Goal: Information Seeking & Learning: Learn about a topic

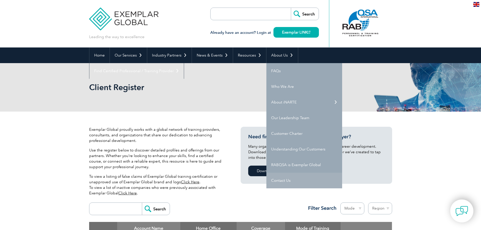
click at [302, 176] on link "Contact Us" at bounding box center [304, 181] width 76 height 16
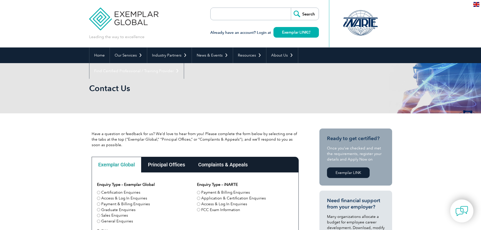
click at [227, 165] on div "Complaints & Appeals" at bounding box center [222, 165] width 63 height 16
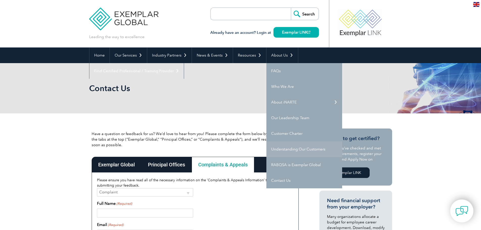
click at [318, 150] on link "Understanding Our Customers" at bounding box center [304, 149] width 76 height 16
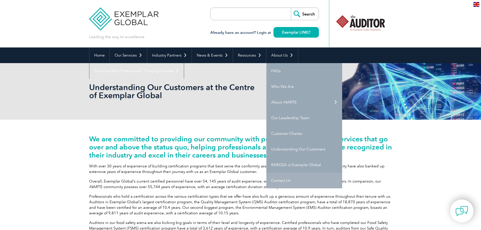
click at [290, 175] on link "Contact Us" at bounding box center [304, 181] width 76 height 16
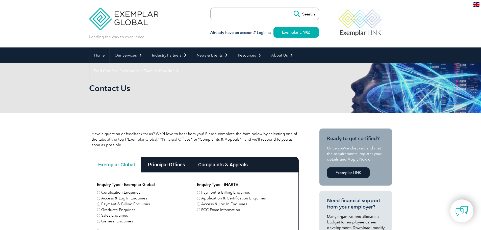
click at [220, 165] on div "Complaints & Appeals" at bounding box center [222, 165] width 63 height 16
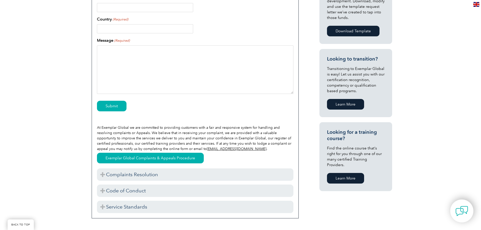
scroll to position [227, 0]
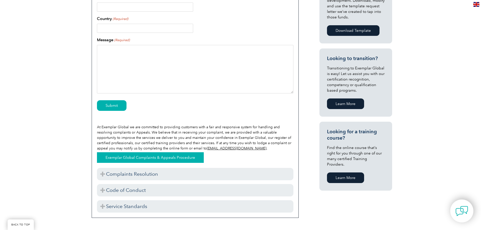
click at [131, 158] on link "Exemplar Global Complaints & Appeals Procedure" at bounding box center [150, 157] width 107 height 11
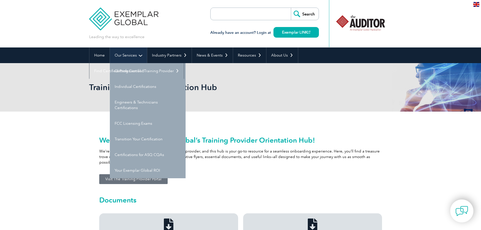
click at [134, 56] on link "Our Services" at bounding box center [128, 55] width 37 height 16
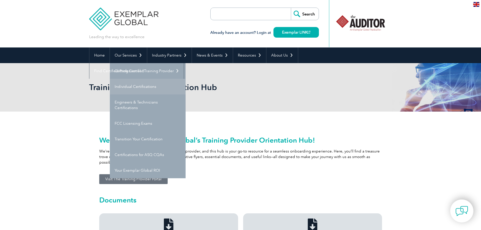
click at [143, 82] on link "Individual Certifications" at bounding box center [148, 87] width 76 height 16
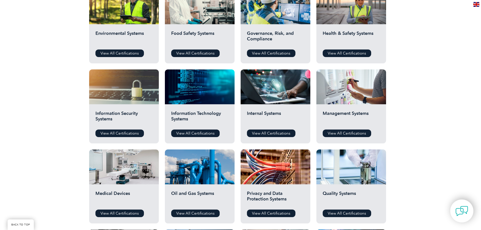
scroll to position [126, 0]
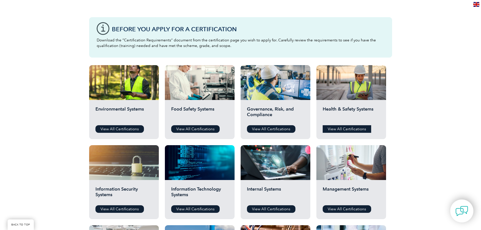
click at [359, 129] on link "View All Certifications" at bounding box center [346, 129] width 48 height 8
click at [261, 128] on link "View All Certifications" at bounding box center [271, 129] width 48 height 8
click at [201, 131] on link "View All Certifications" at bounding box center [195, 129] width 48 height 8
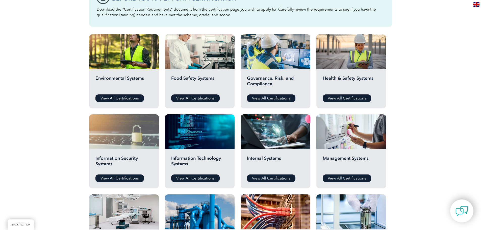
scroll to position [202, 0]
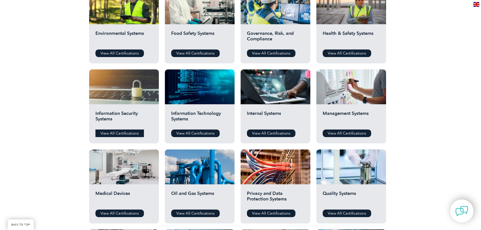
click at [121, 131] on link "View All Certifications" at bounding box center [119, 133] width 48 height 8
click at [191, 133] on link "View All Certifications" at bounding box center [195, 133] width 48 height 8
click at [275, 135] on link "View All Certifications" at bounding box center [271, 133] width 48 height 8
click at [365, 132] on link "View All Certifications" at bounding box center [346, 133] width 48 height 8
click at [207, 215] on link "View All Certifications" at bounding box center [195, 213] width 48 height 8
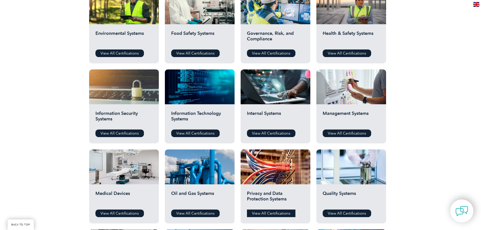
click at [274, 214] on link "View All Certifications" at bounding box center [271, 213] width 48 height 8
click at [350, 210] on link "View All Certifications" at bounding box center [346, 213] width 48 height 8
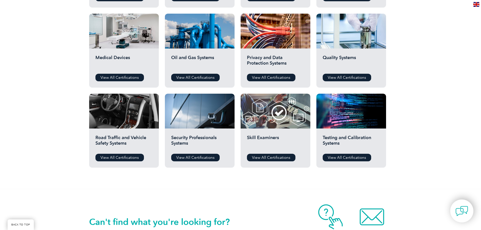
scroll to position [353, 0]
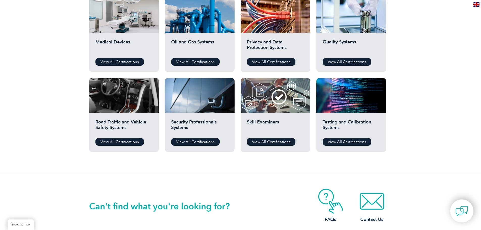
click at [120, 138] on div "Road Traffic and Vehicle Safety Systems View All Certifications" at bounding box center [124, 132] width 70 height 39
click at [121, 143] on link "View All Certifications" at bounding box center [119, 142] width 48 height 8
click at [188, 144] on link "View All Certifications" at bounding box center [195, 142] width 48 height 8
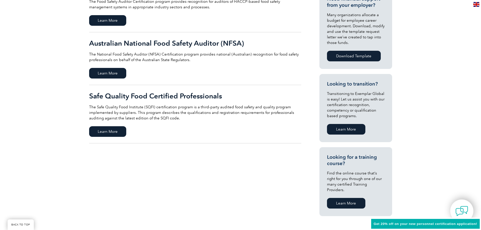
scroll to position [202, 0]
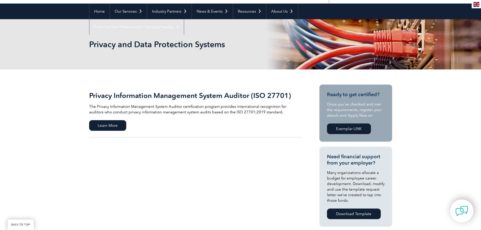
scroll to position [50, 0]
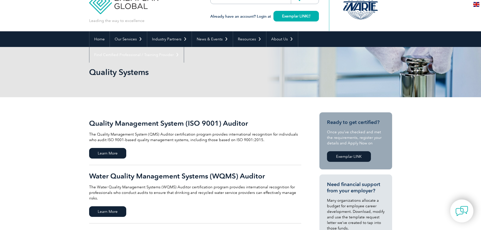
scroll to position [50, 0]
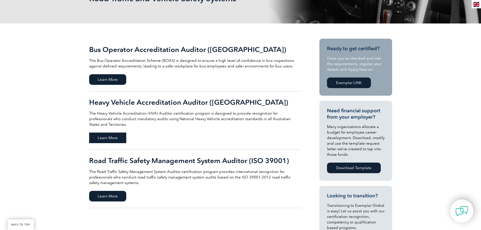
scroll to position [101, 0]
